Goal: Use online tool/utility: Utilize a website feature to perform a specific function

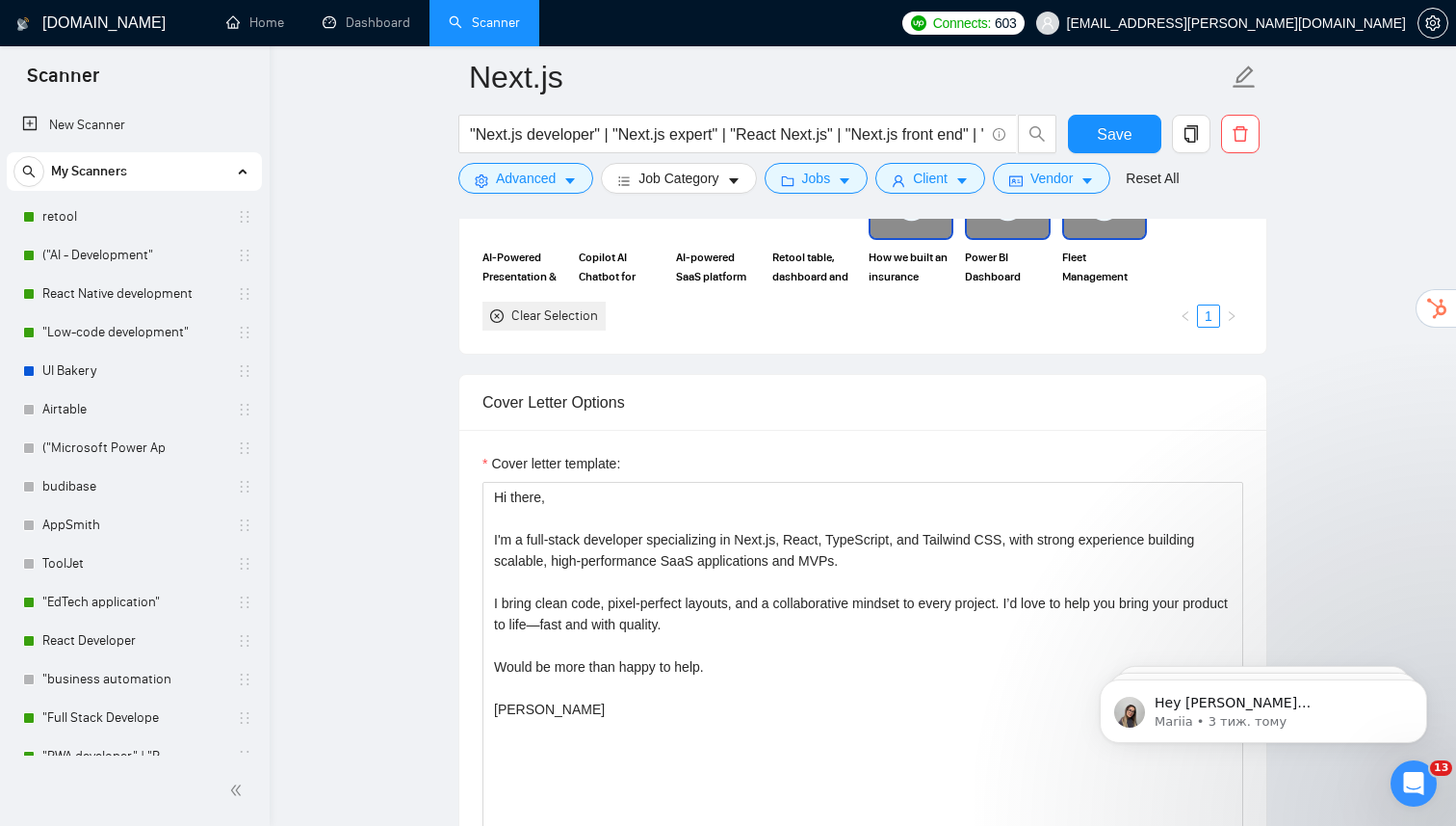
scroll to position [328, 0]
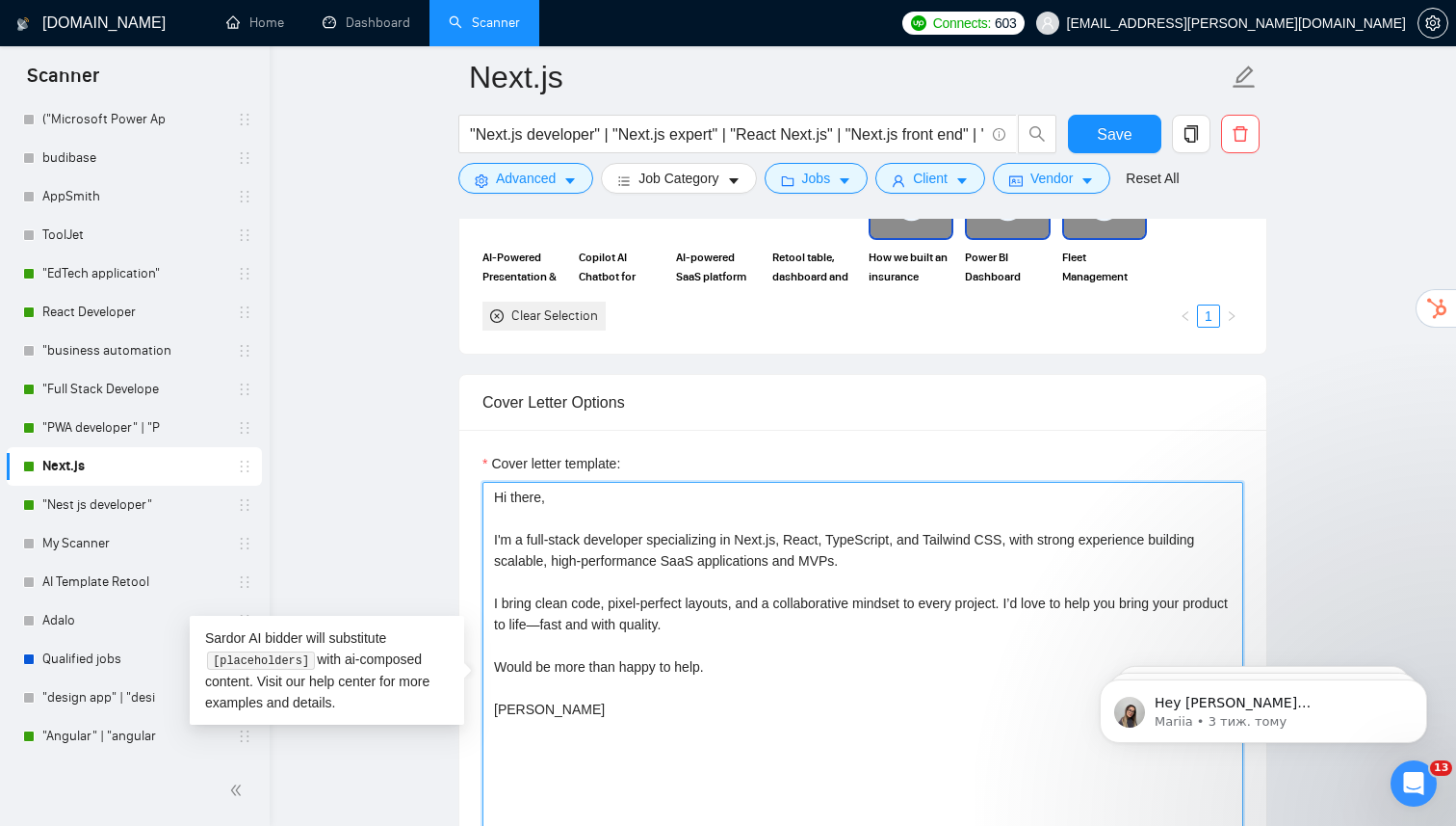
click at [626, 656] on textarea "Hi there, I'm a full-stack developer specializing in Next.js, React, TypeScript…" at bounding box center [862, 698] width 760 height 434
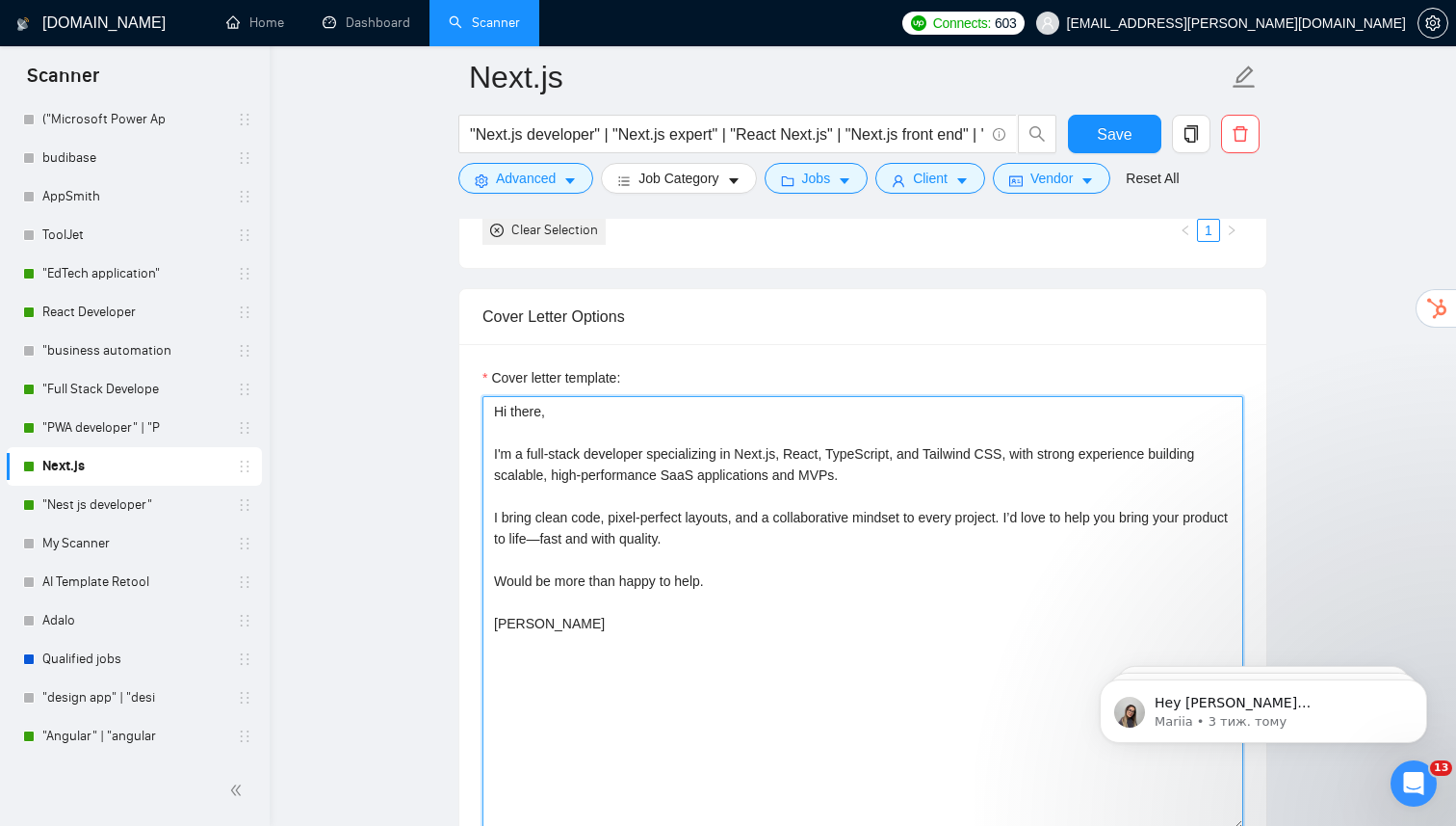
scroll to position [1991, 0]
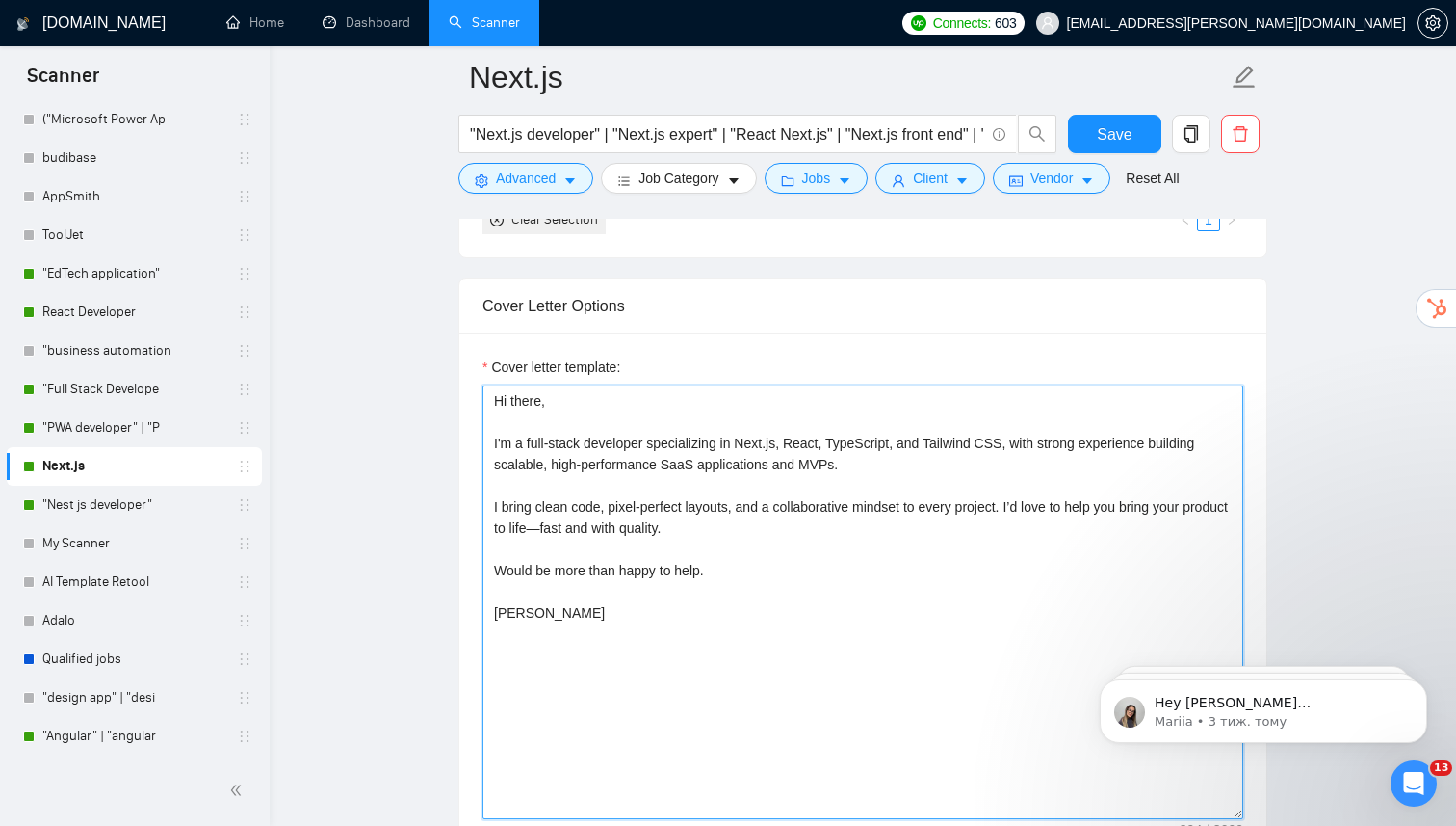
click at [764, 585] on textarea "Hi there, I'm a full-stack developer specializing in Next.js, React, TypeScript…" at bounding box center [862, 602] width 760 height 434
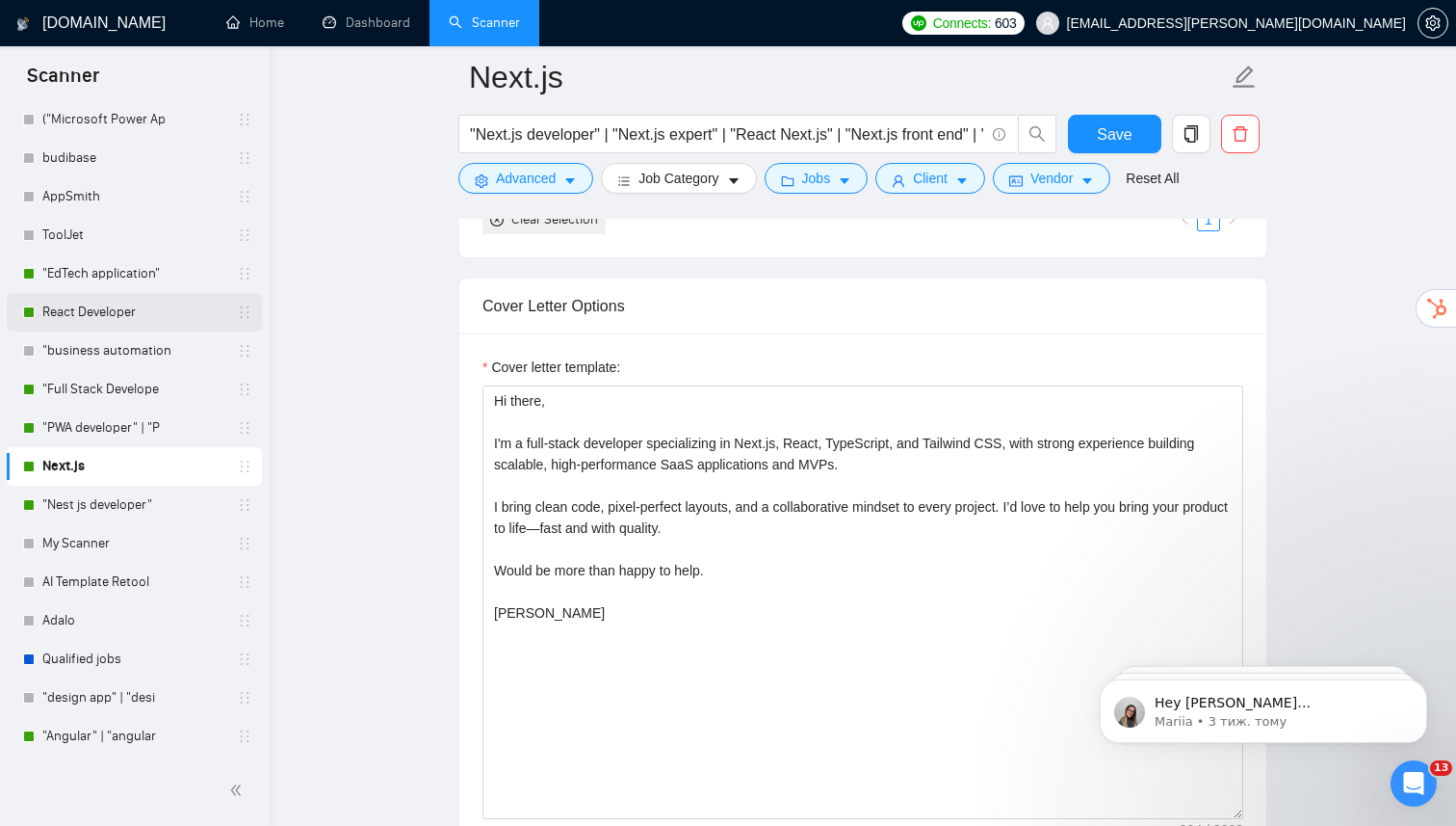
click at [107, 301] on link "React Developer" at bounding box center [133, 311] width 182 height 38
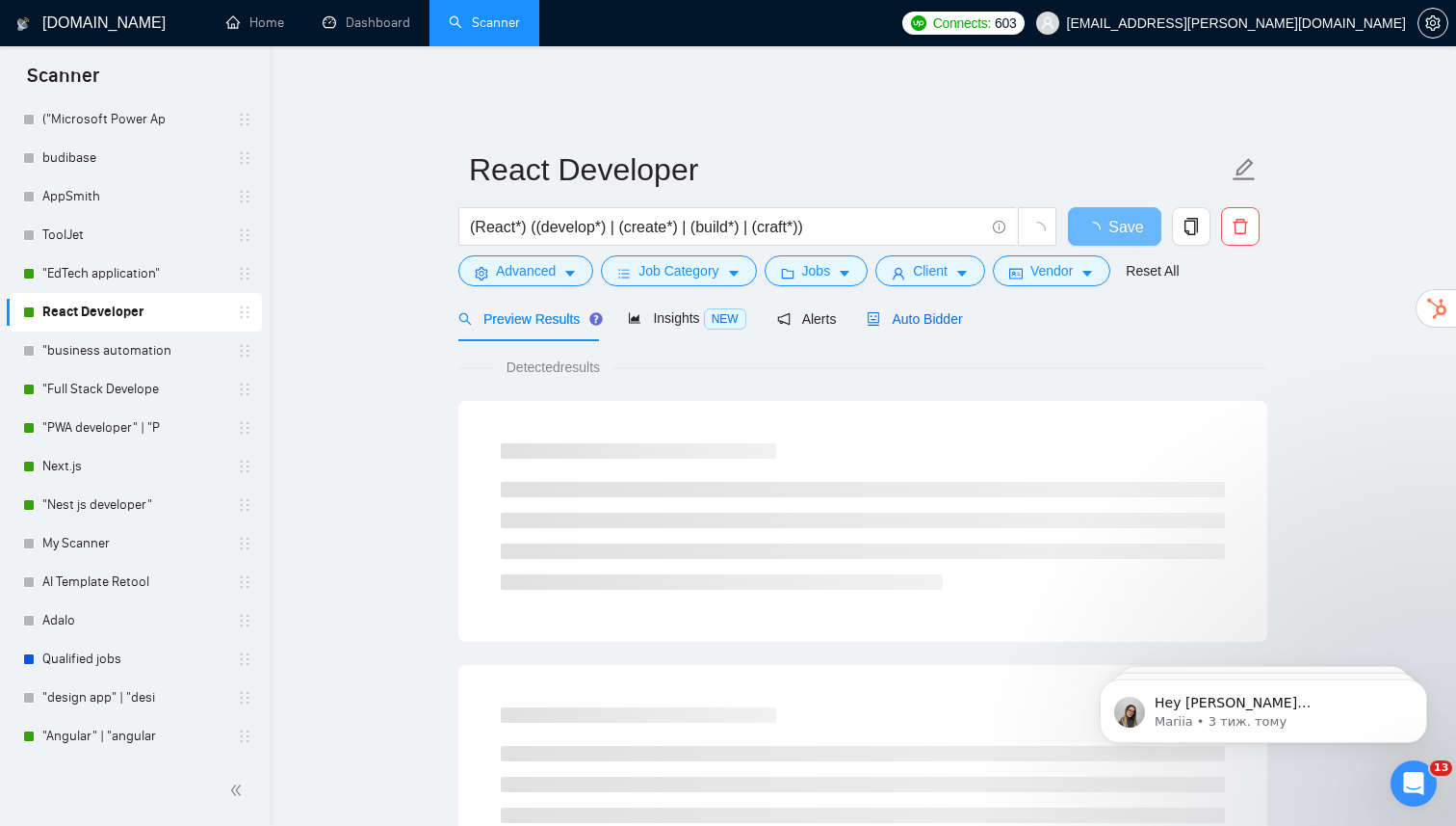
click at [933, 311] on span "Auto Bidder" at bounding box center [914, 319] width 96 height 16
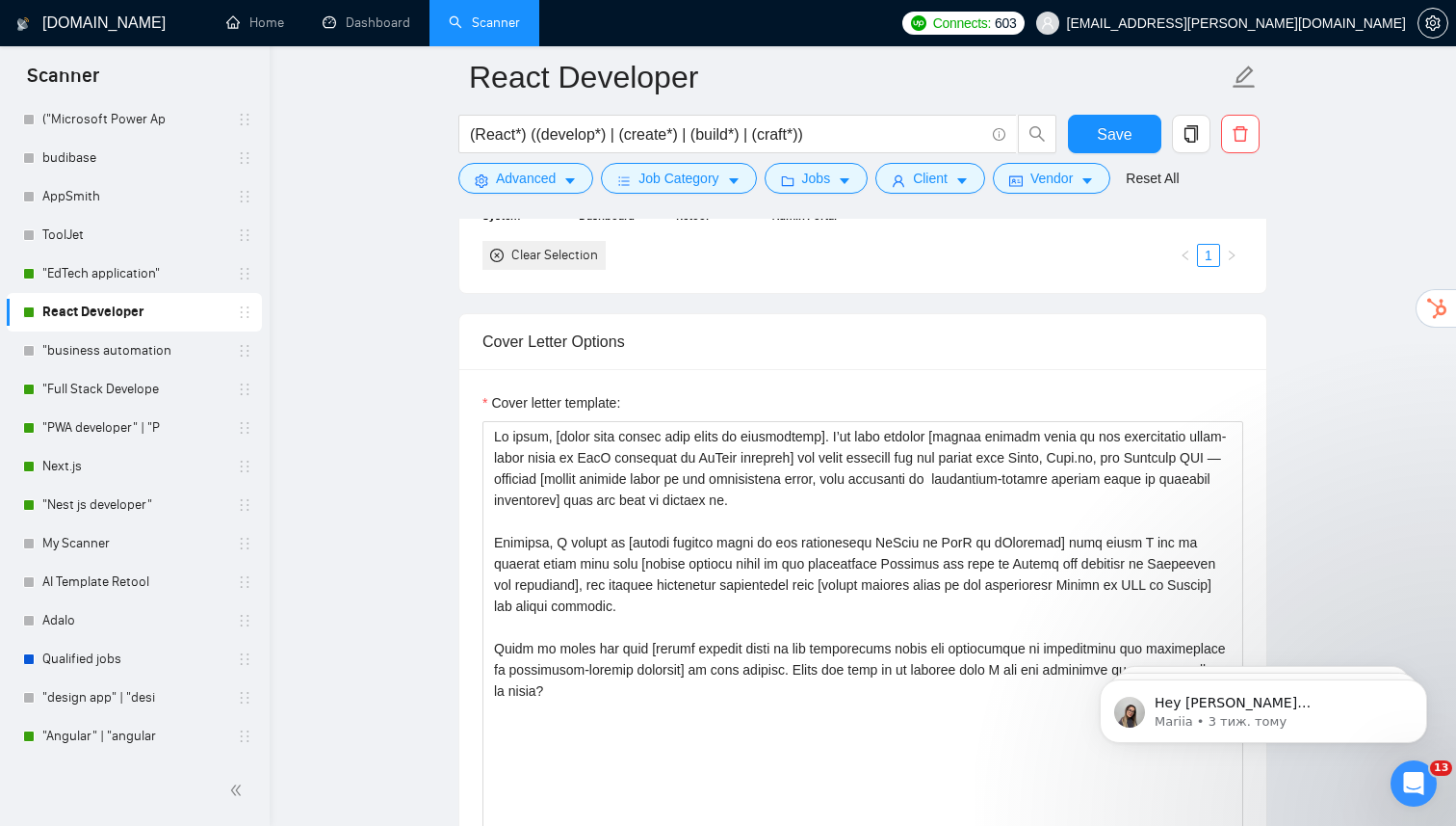
scroll to position [2364, 0]
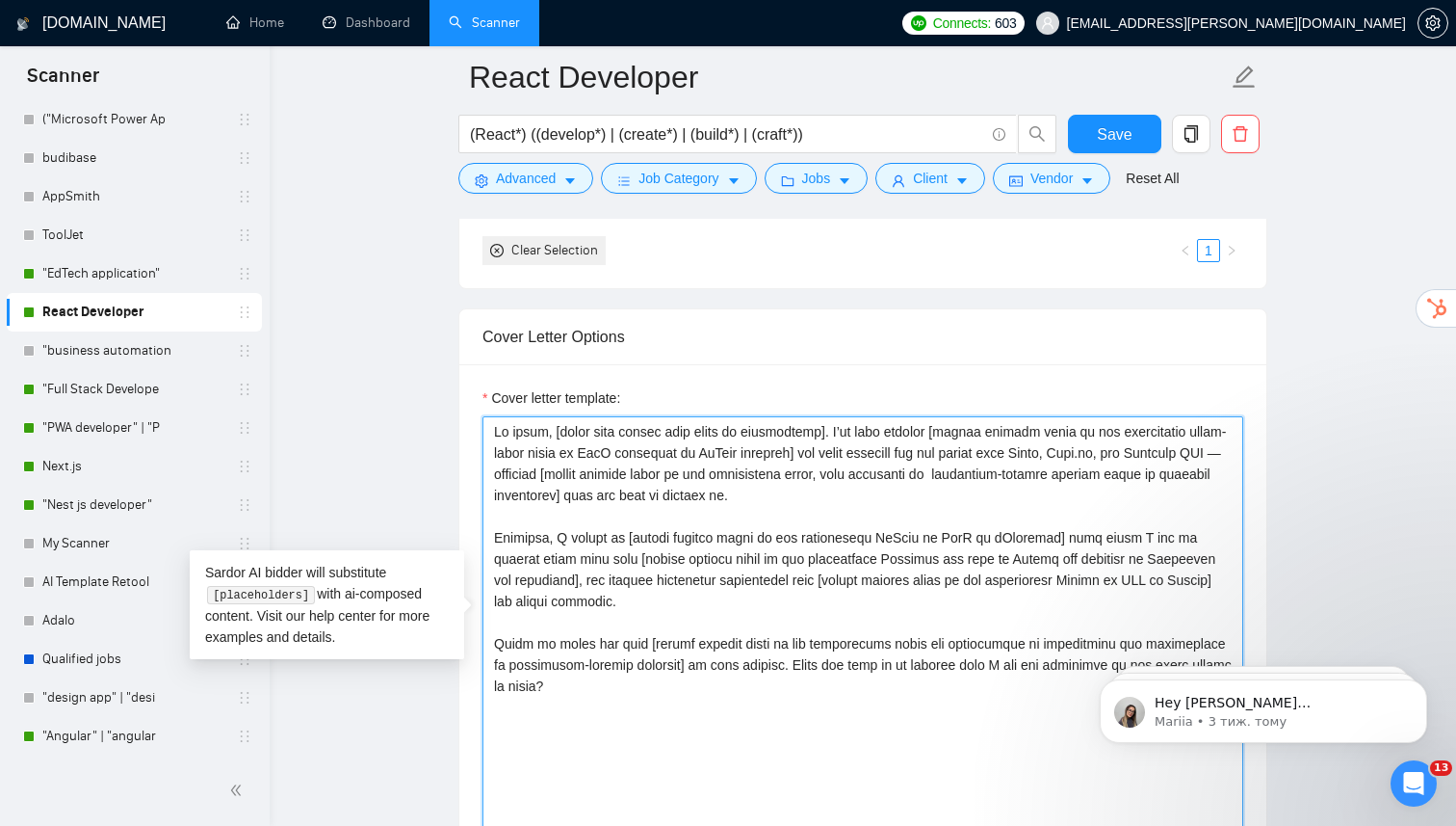
drag, startPoint x: 641, startPoint y: 671, endPoint x: 484, endPoint y: 412, distance: 302.9
click at [484, 416] on textarea "Cover letter template:" at bounding box center [862, 633] width 760 height 434
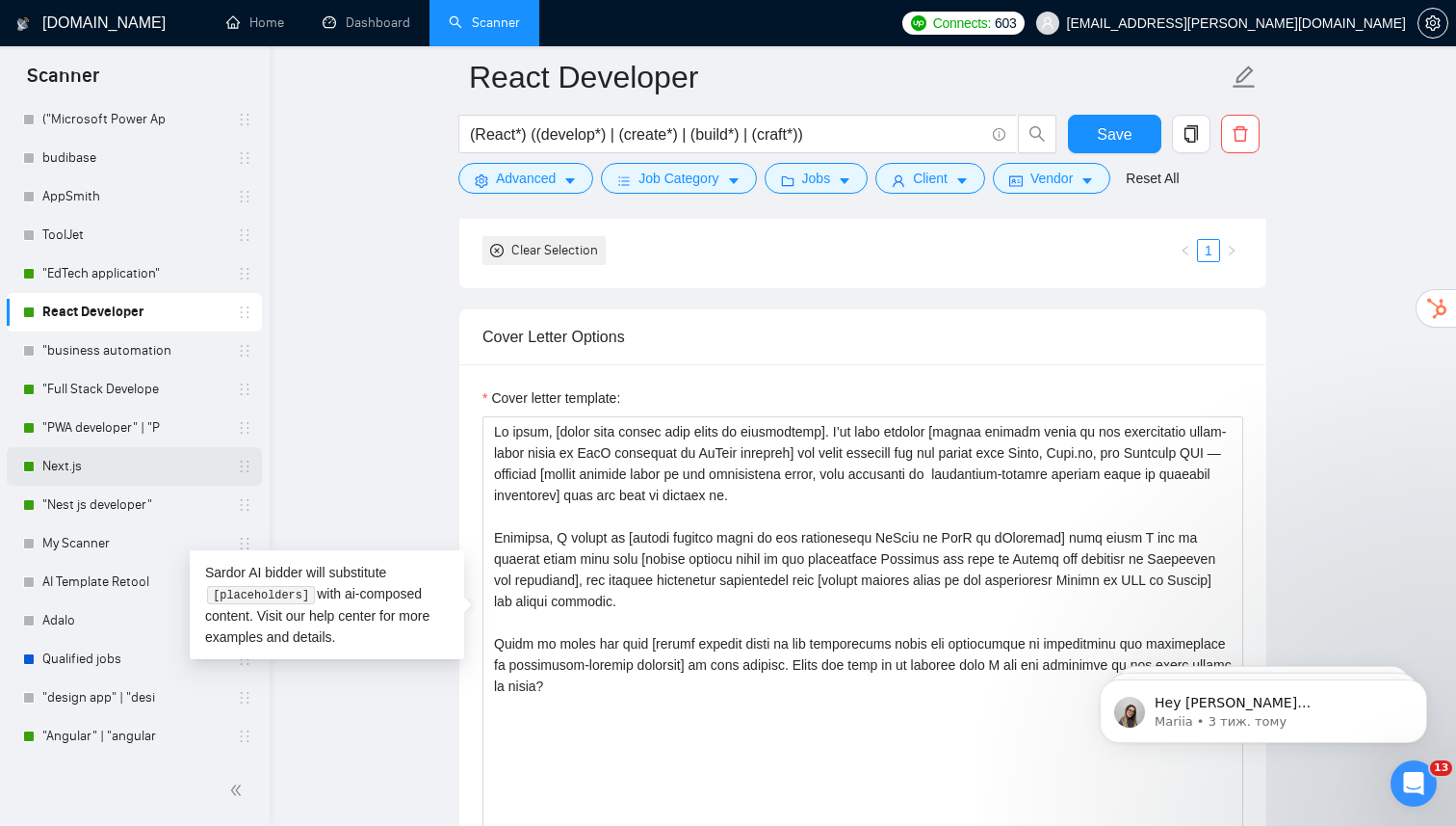
click at [66, 468] on link "Next.js" at bounding box center [133, 466] width 182 height 38
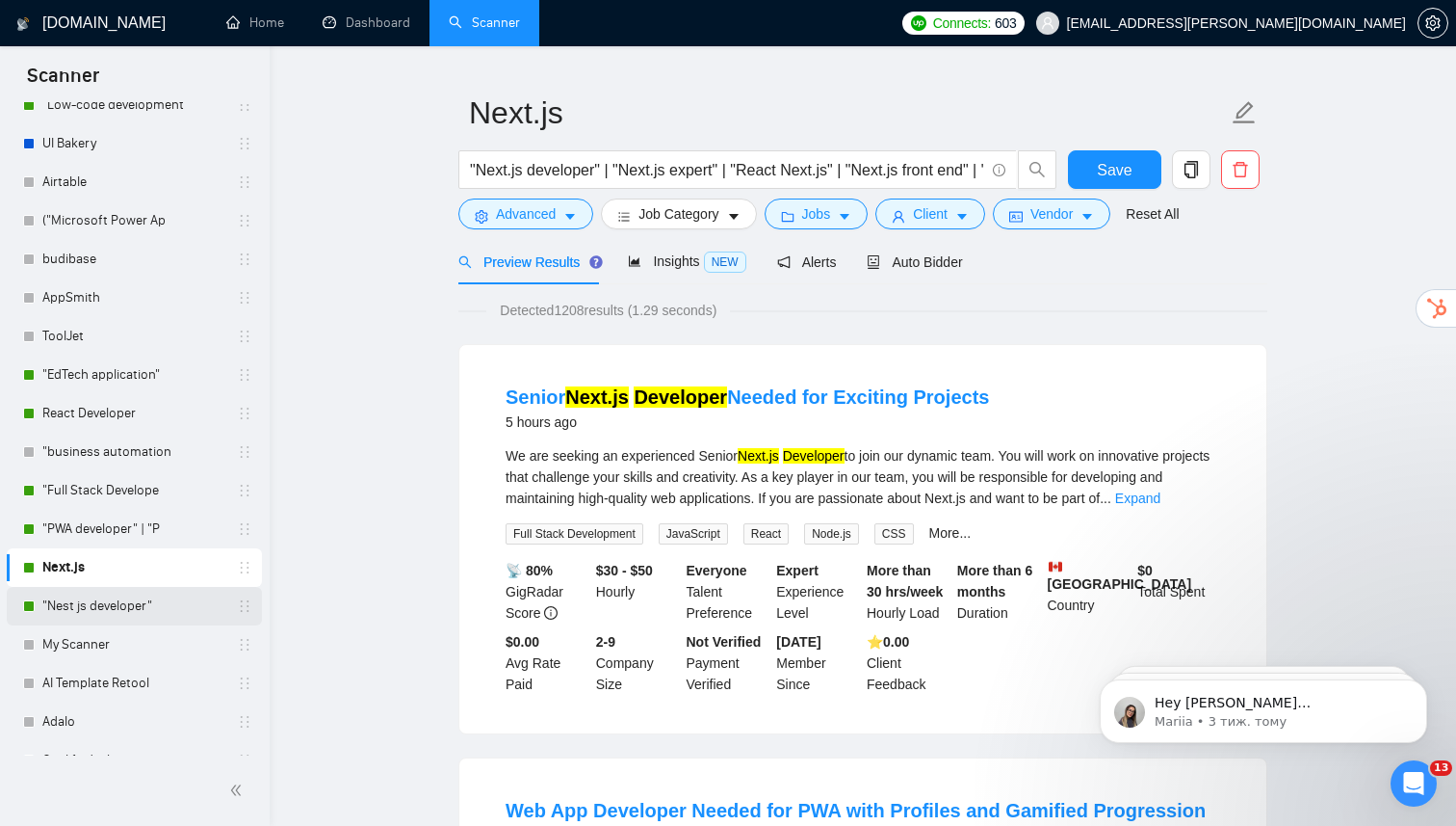
scroll to position [328, 0]
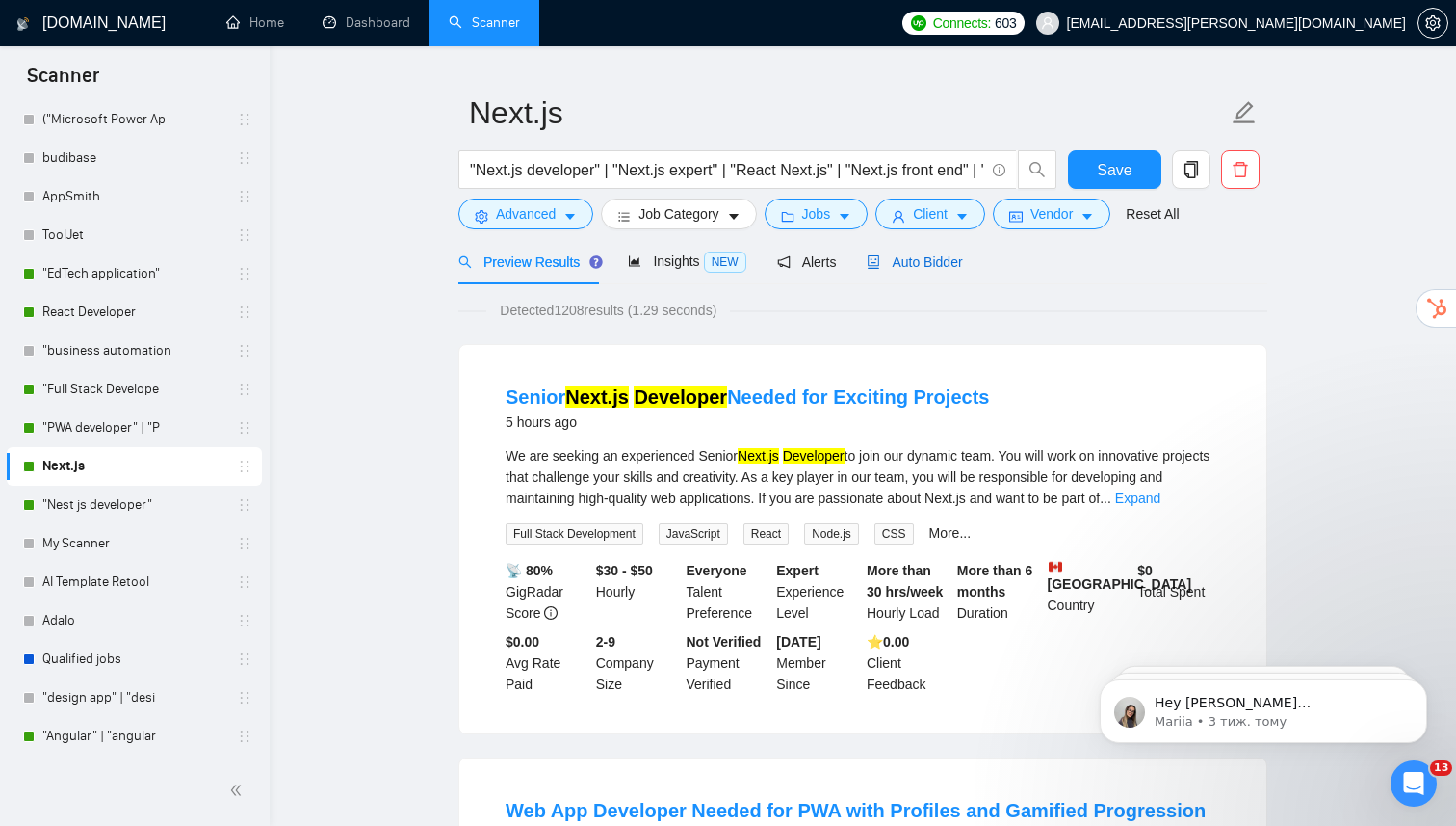
click at [934, 254] on span "Auto Bidder" at bounding box center [914, 262] width 96 height 16
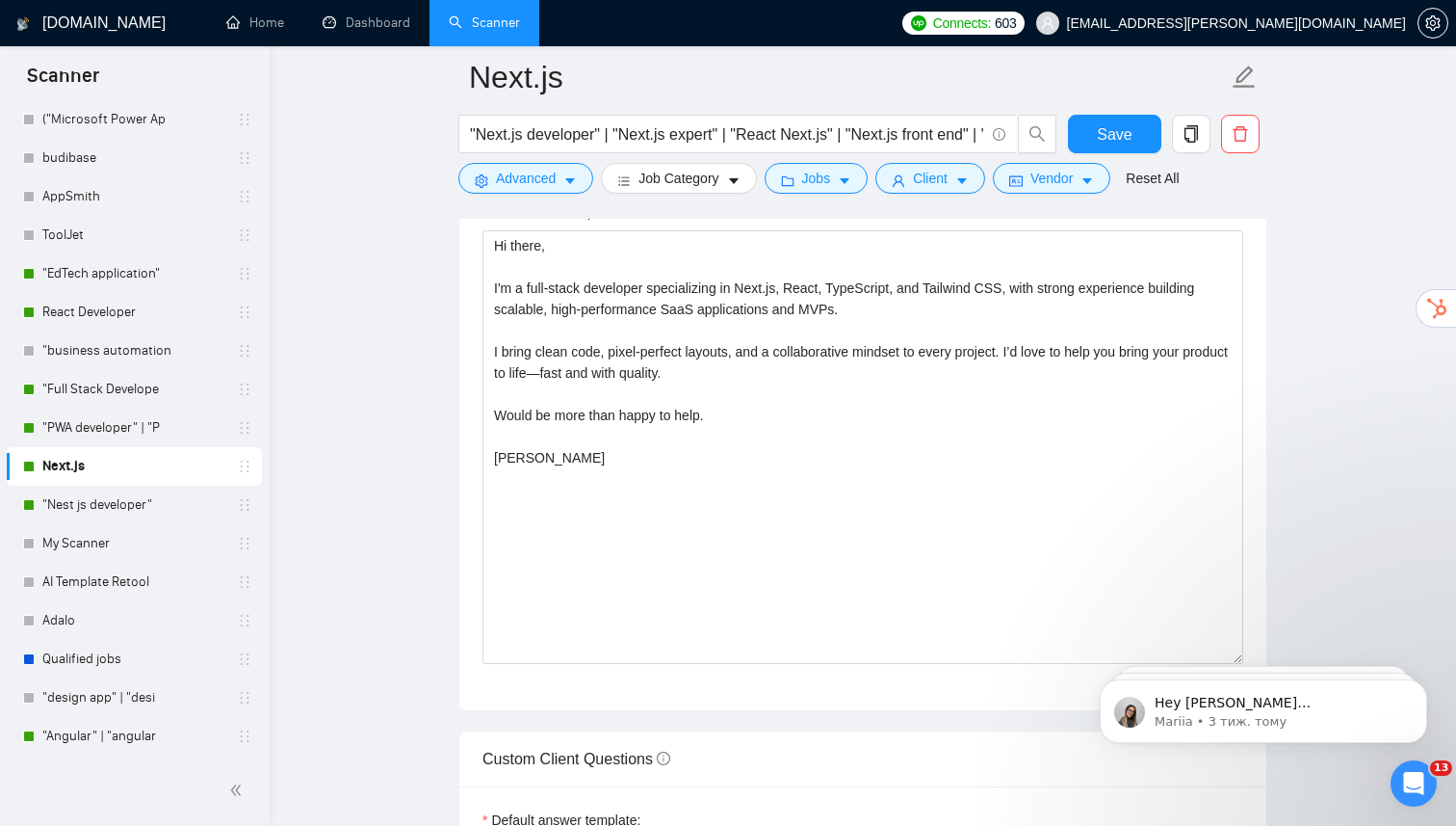
scroll to position [2137, 0]
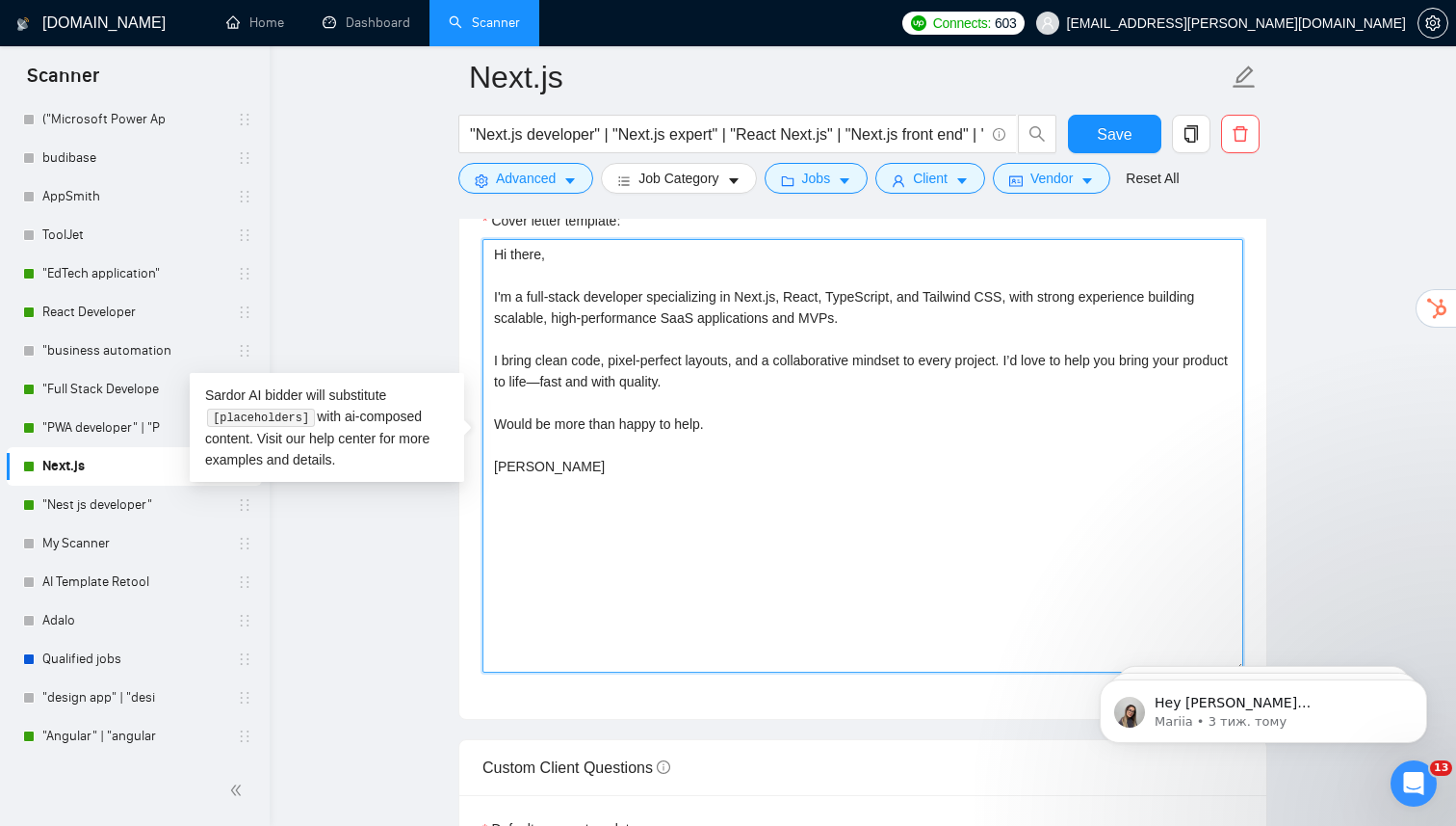
drag, startPoint x: 606, startPoint y: 487, endPoint x: 468, endPoint y: 246, distance: 277.7
click at [468, 245] on div "Cover letter template: Hi there, I'm a full-stack developer specializing in Nex…" at bounding box center [863, 452] width 807 height 532
paste textarea "[lorem ipsu dolors amet conse ad elitseddoei]. T’in utla etdolor [magnaa enimad…"
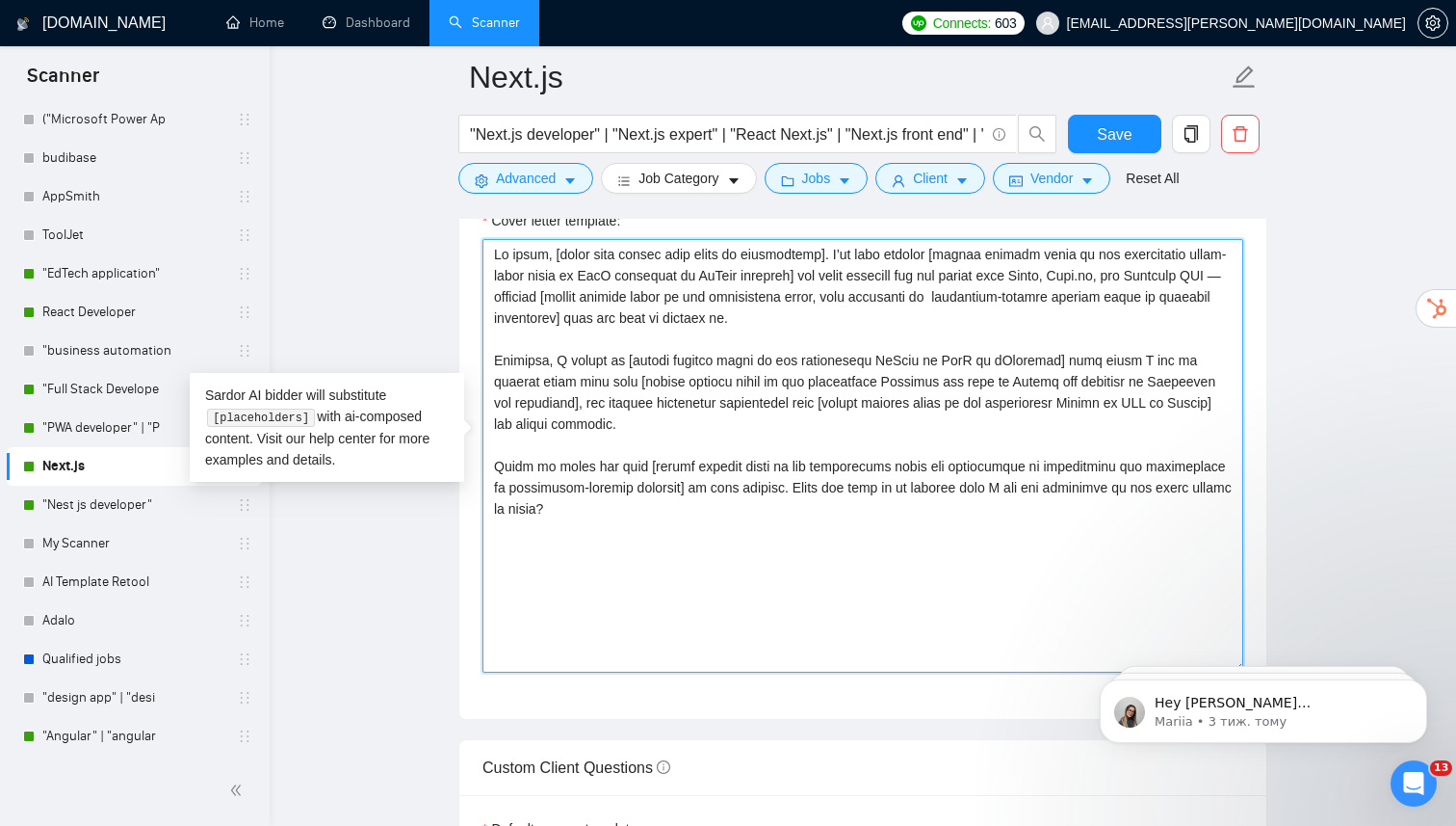
click at [747, 347] on textarea "Cover letter template:" at bounding box center [862, 456] width 760 height 434
click at [838, 345] on textarea "Cover letter template:" at bounding box center [862, 456] width 760 height 434
click at [925, 325] on textarea "Cover letter template:" at bounding box center [862, 456] width 760 height 434
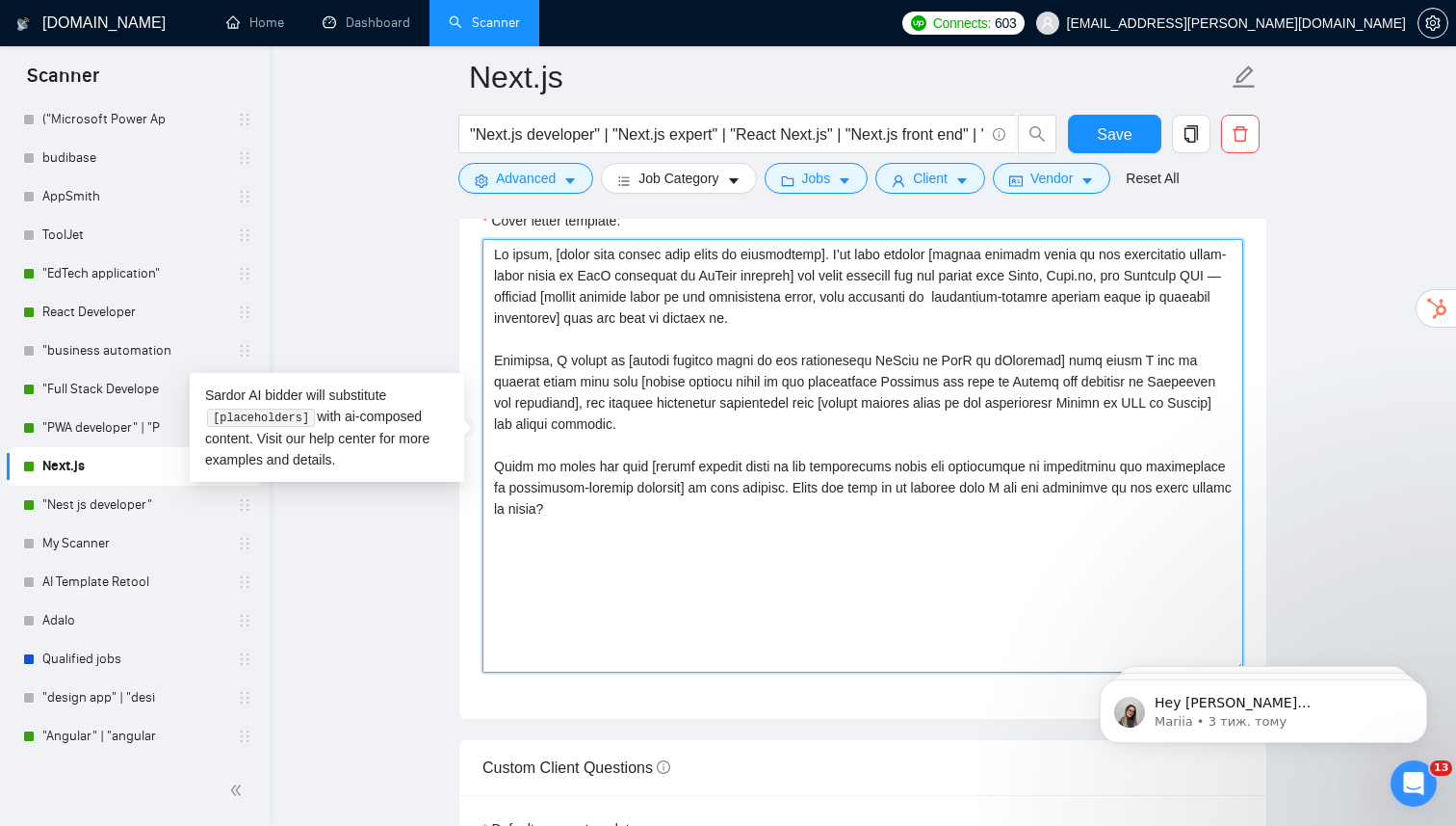
click at [925, 325] on textarea "Cover letter template:" at bounding box center [862, 456] width 760 height 434
click at [1011, 325] on textarea "Cover letter template:" at bounding box center [862, 456] width 760 height 434
drag, startPoint x: 1139, startPoint y: 265, endPoint x: 1099, endPoint y: 262, distance: 40.1
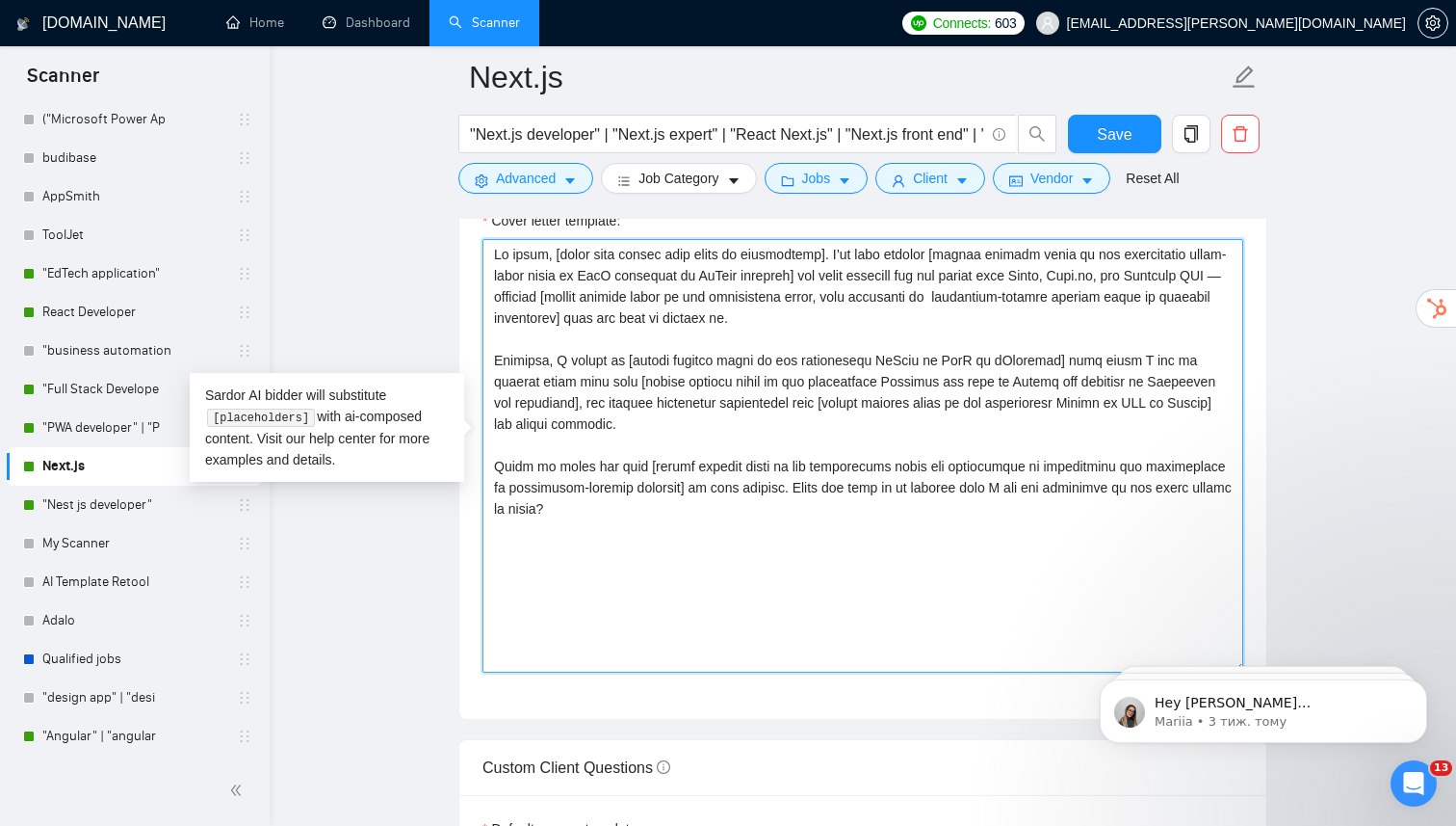
click at [1099, 262] on textarea "Cover letter template:" at bounding box center [862, 456] width 760 height 434
click at [1035, 388] on textarea "Cover letter template:" at bounding box center [862, 456] width 760 height 434
click at [1011, 543] on textarea "Cover letter template:" at bounding box center [862, 456] width 760 height 434
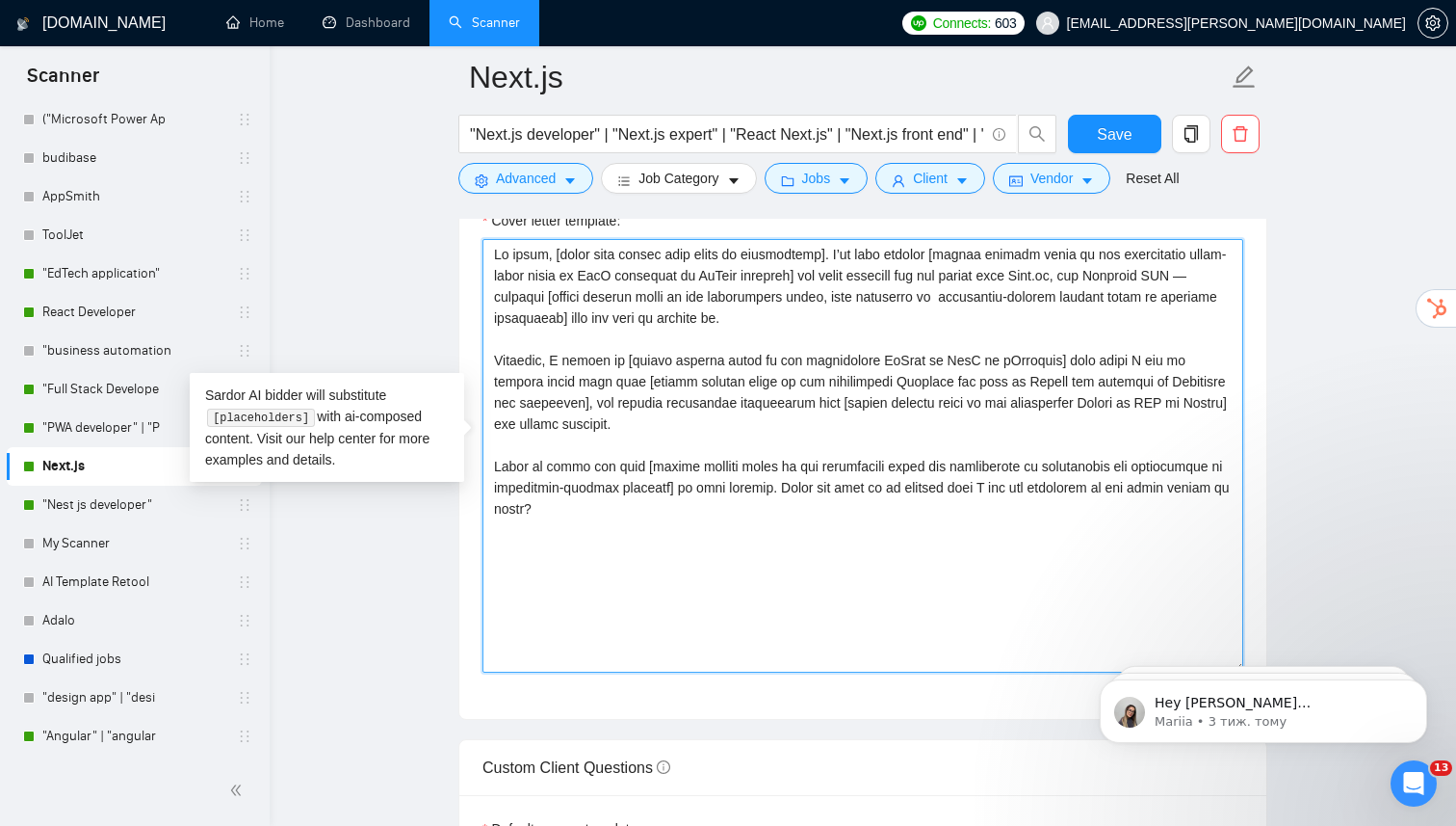
click at [1011, 543] on textarea "Cover letter template:" at bounding box center [862, 456] width 760 height 434
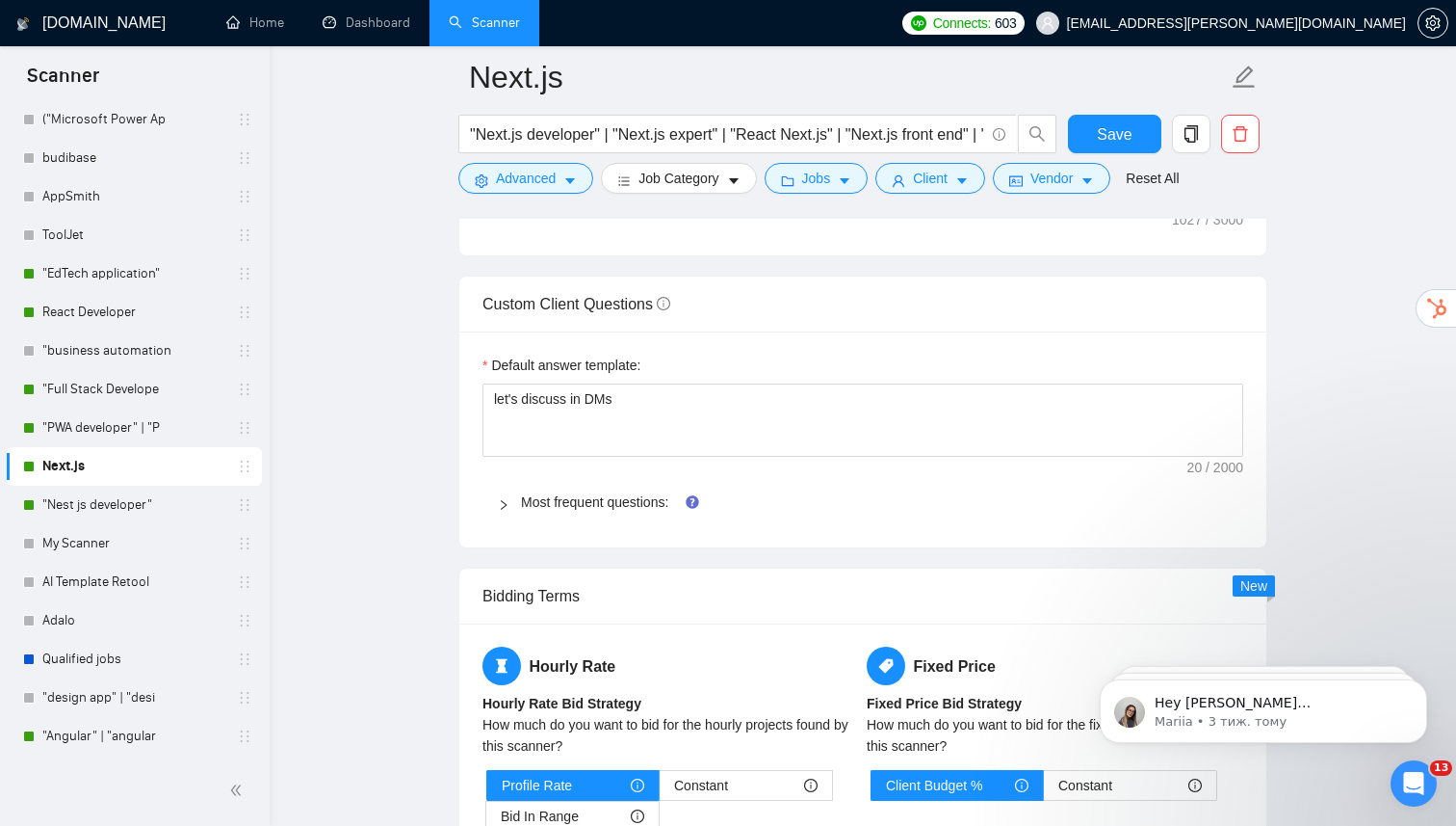
scroll to position [2603, 0]
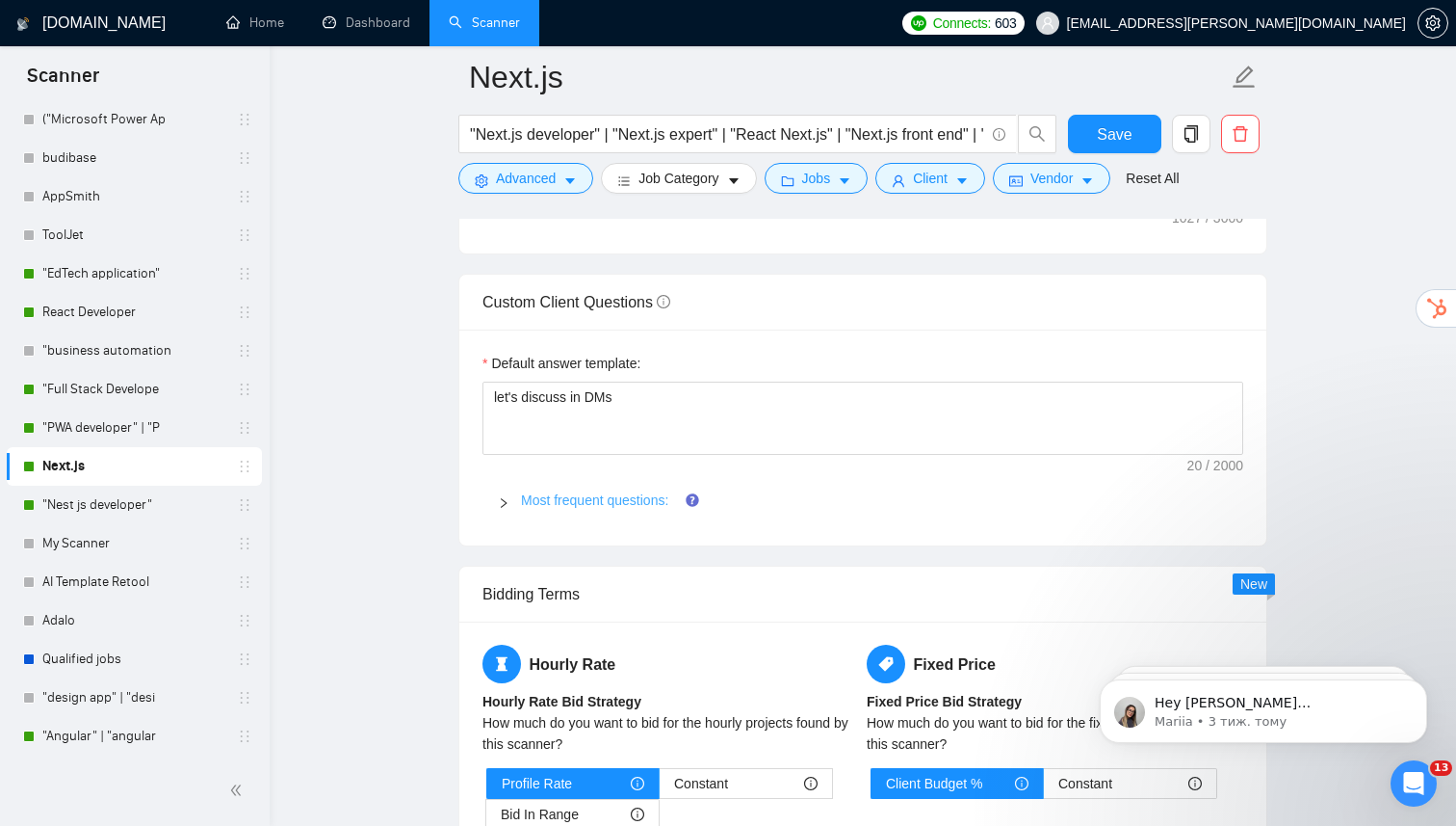
type textarea "Lo ipsum, [dolor sita consec adip elits do eiusmodtemp]. I’ut labo etdolor [mag…"
click at [630, 492] on link "Most frequent questions:" at bounding box center [594, 500] width 147 height 16
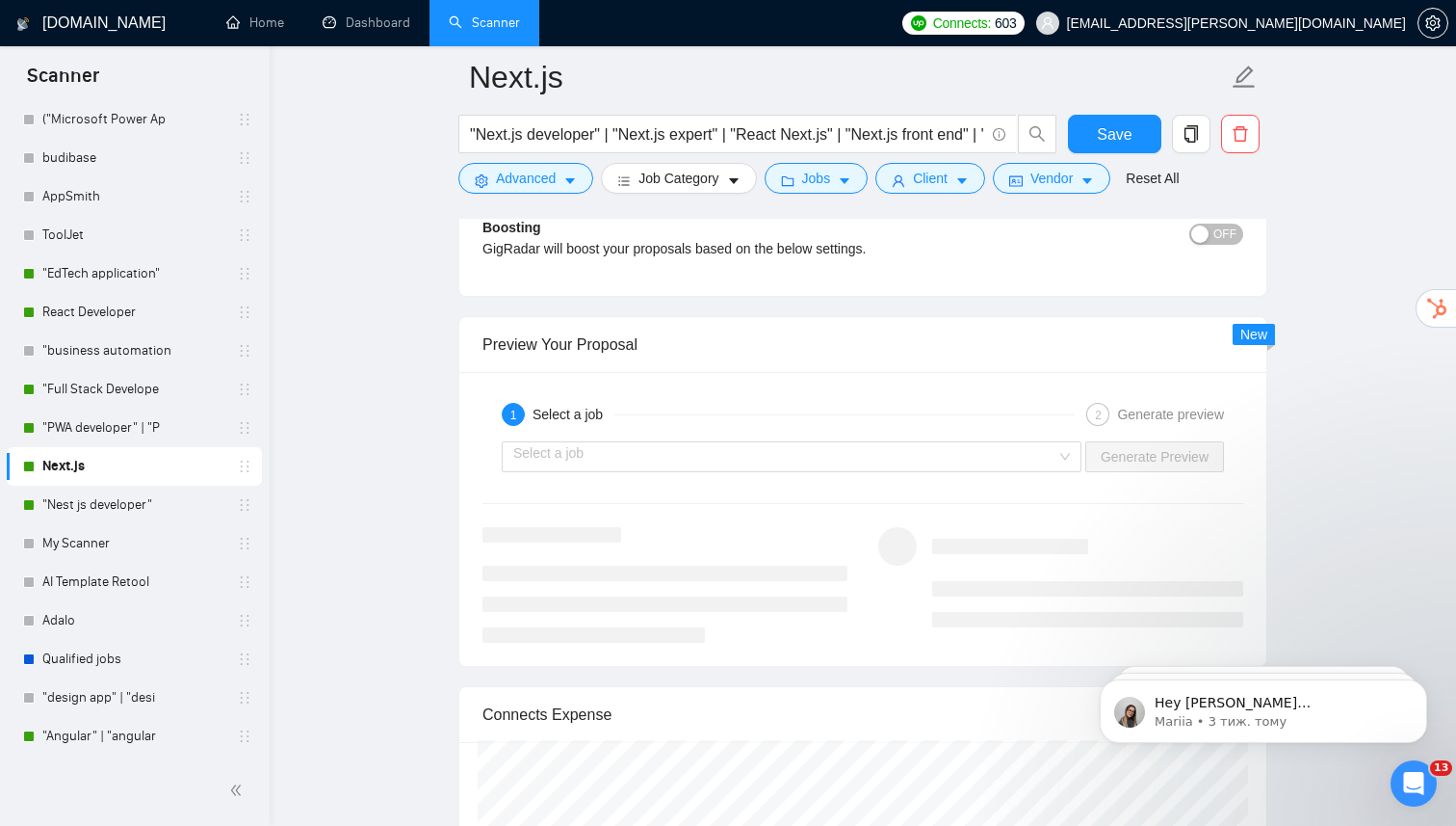
scroll to position [3975, 0]
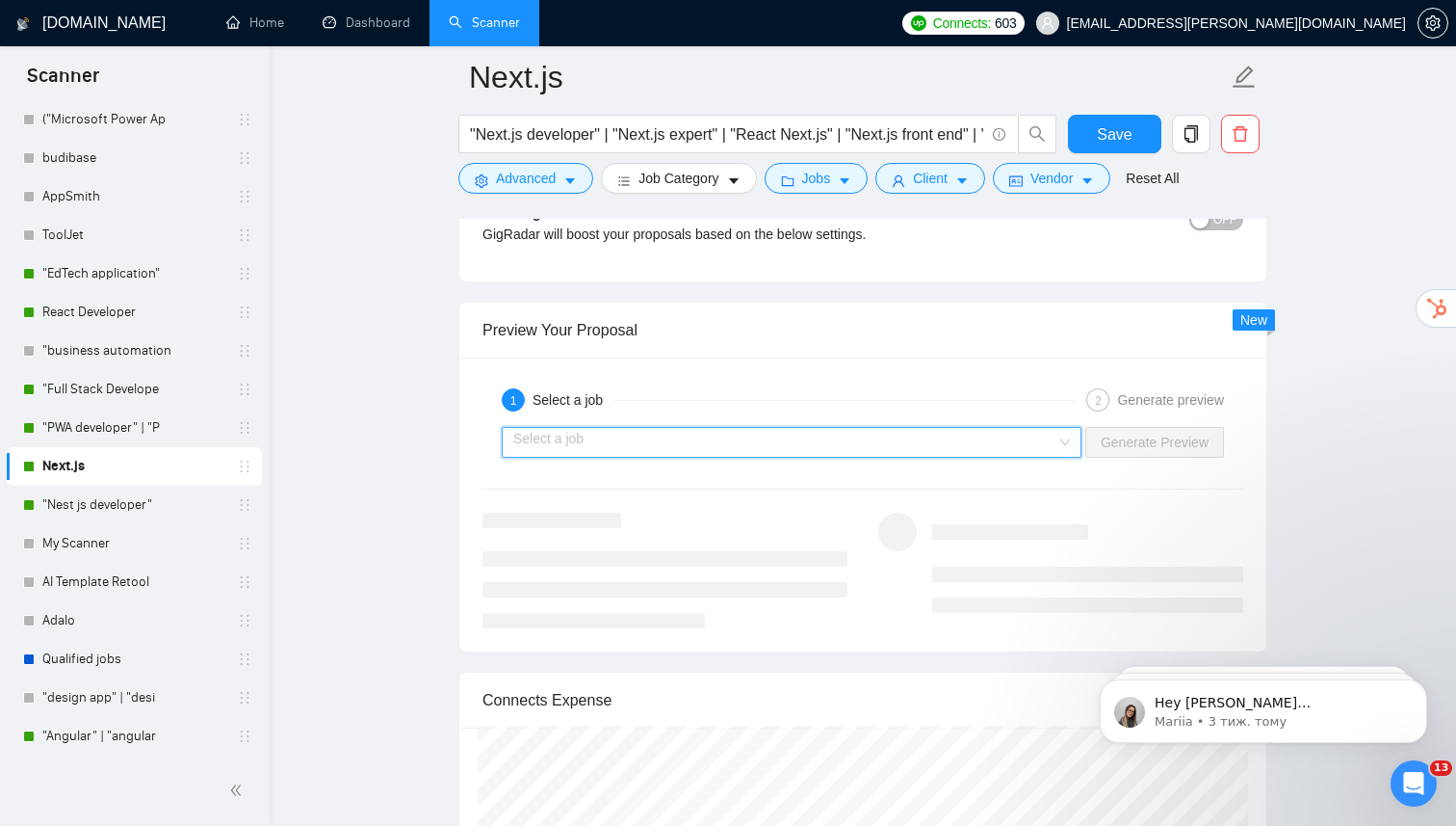
click at [970, 428] on input "search" at bounding box center [785, 442] width 543 height 29
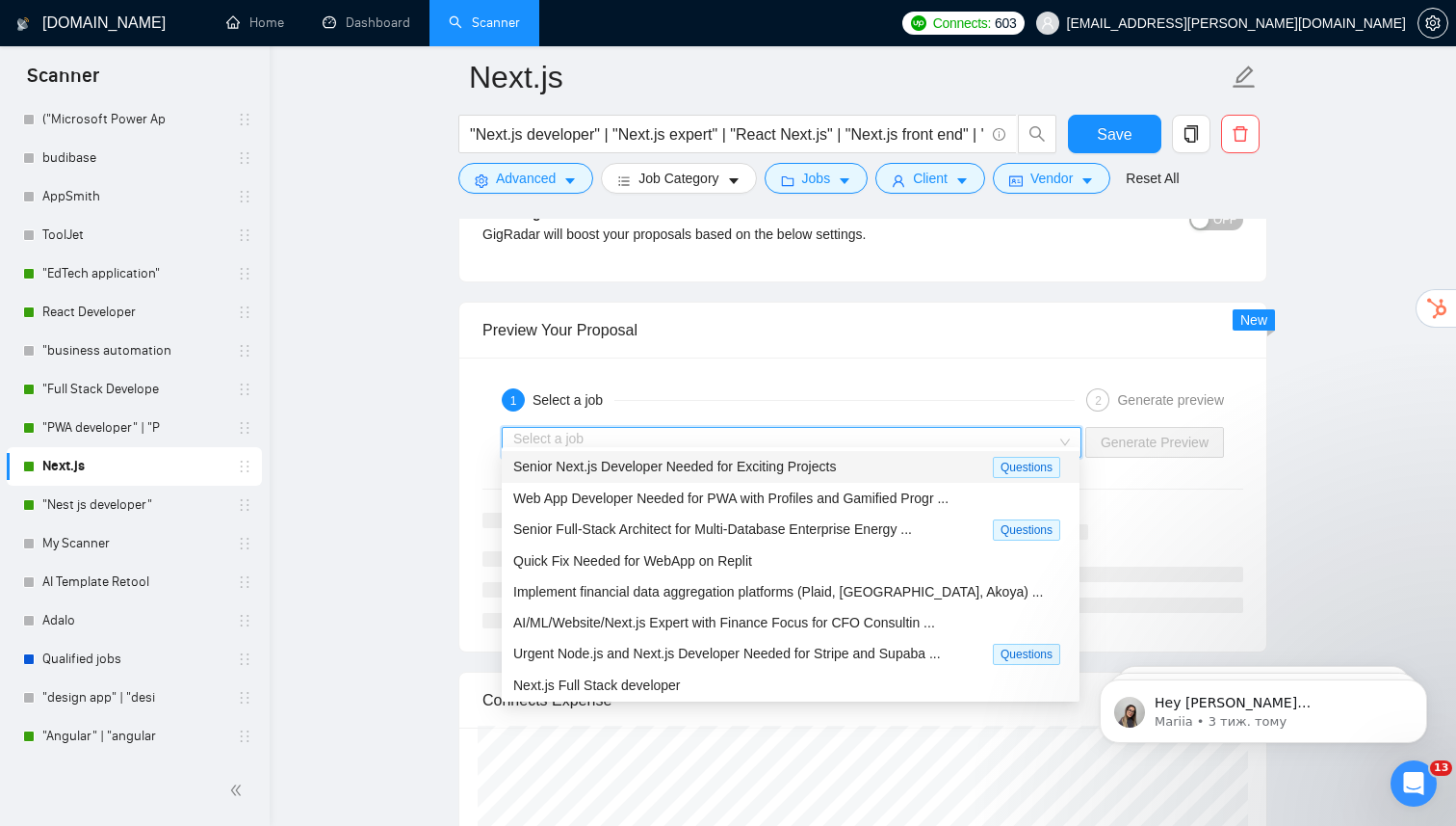
click at [738, 468] on span "Senior Next.js Developer Needed for Exciting Projects" at bounding box center [674, 467] width 323 height 16
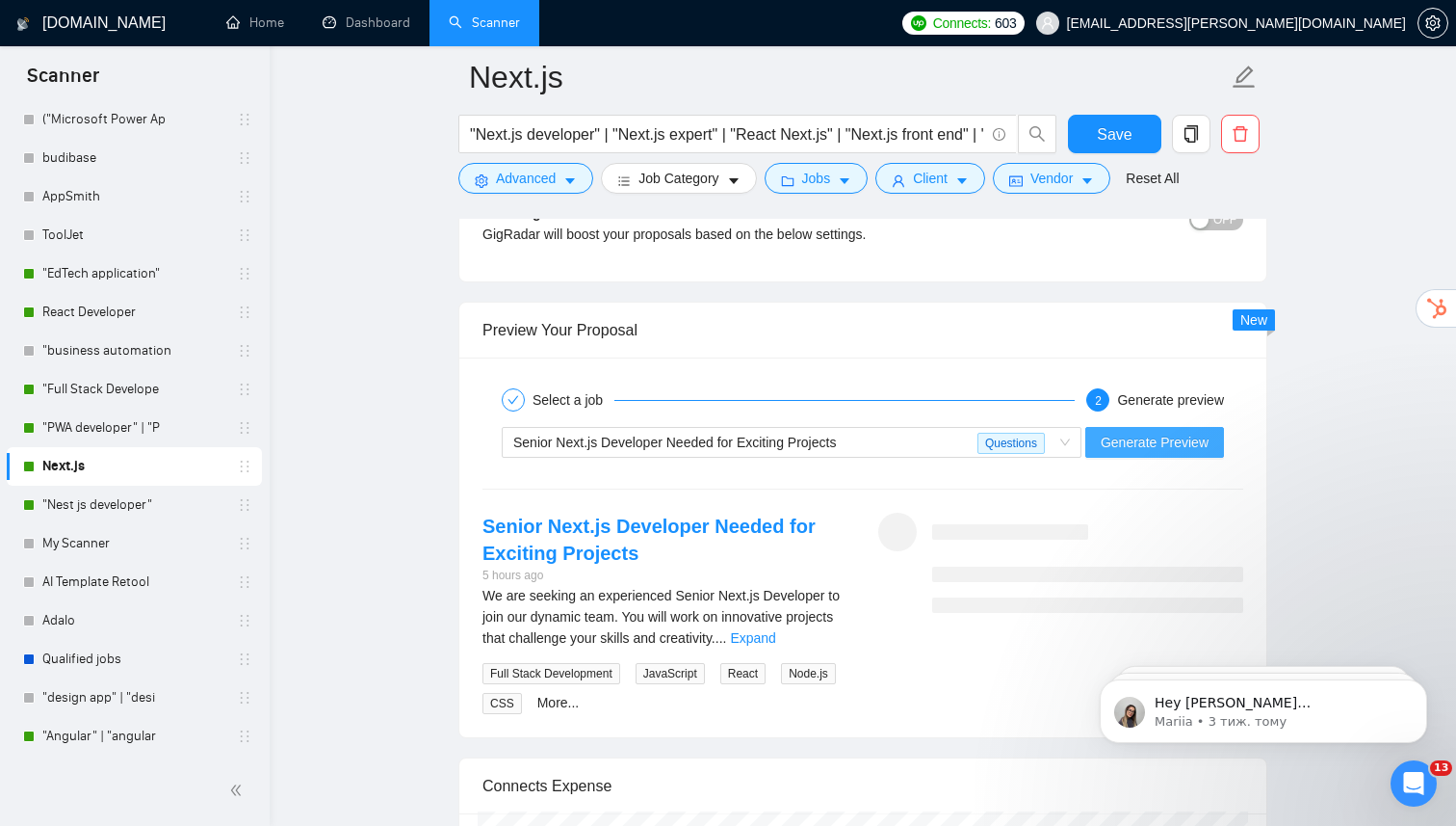
click at [1199, 432] on span "Generate Preview" at bounding box center [1154, 442] width 108 height 21
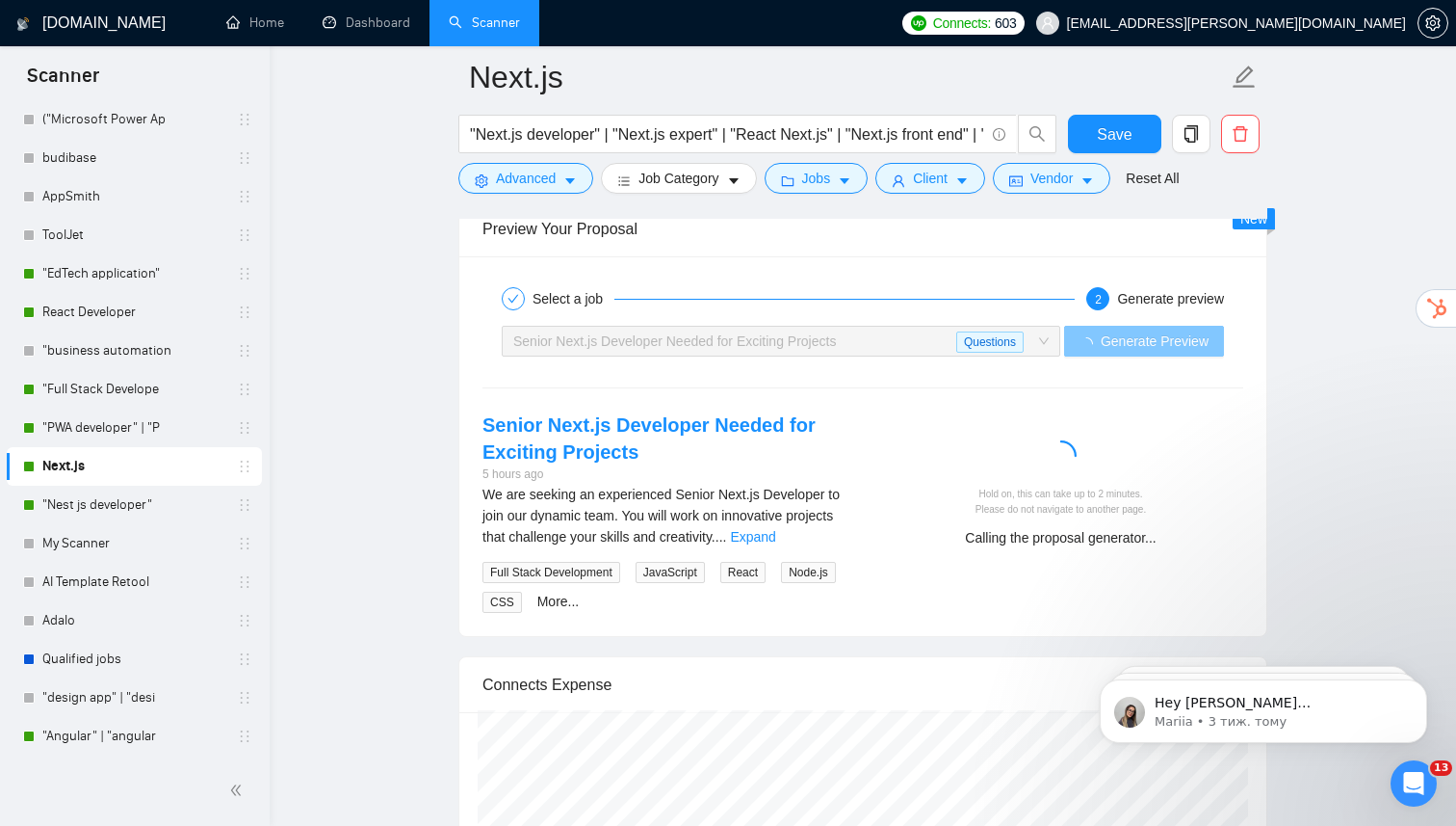
scroll to position [4077, 0]
